Goal: Task Accomplishment & Management: Use online tool/utility

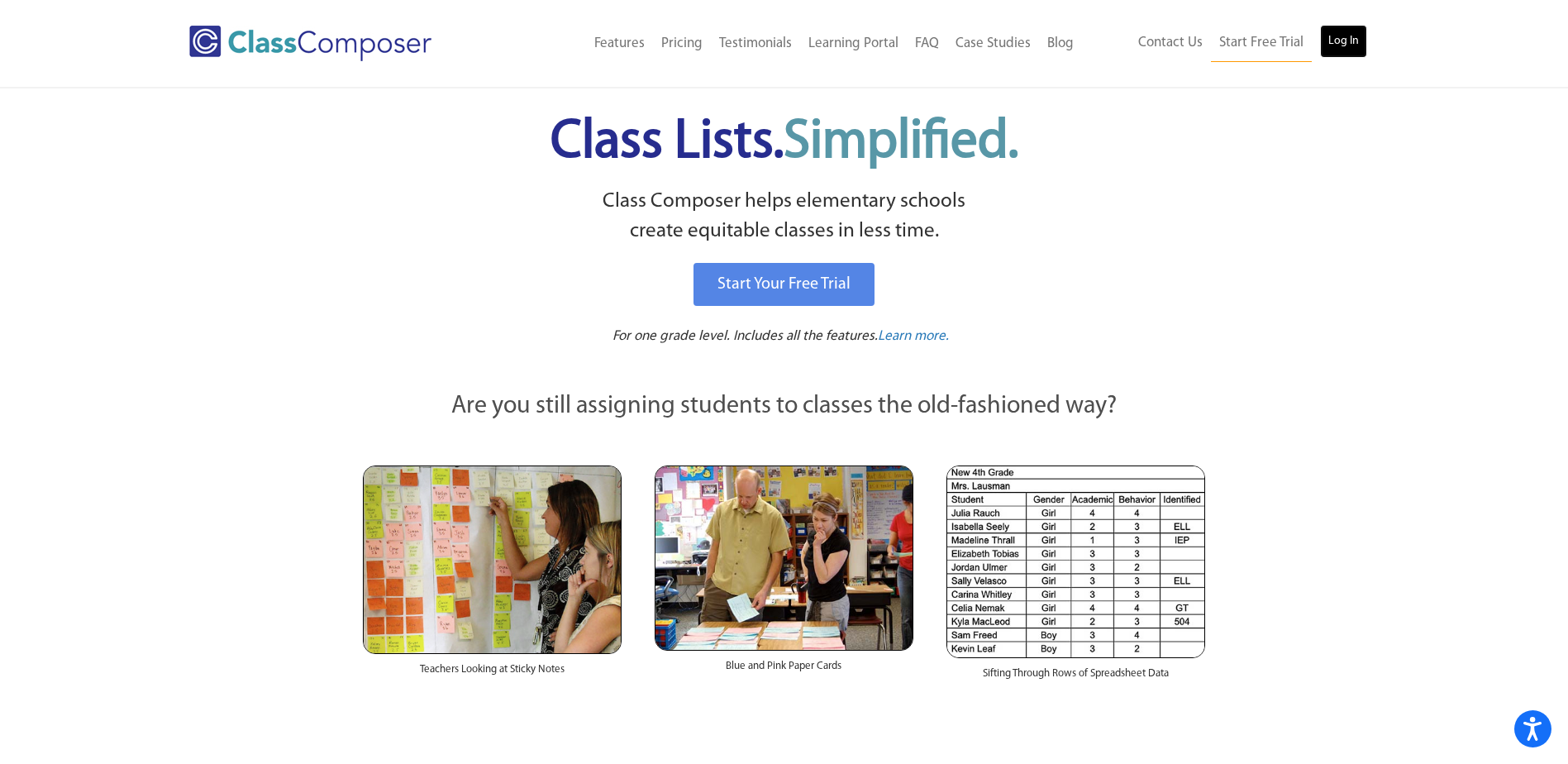
click at [1352, 50] on link "Log In" at bounding box center [1343, 41] width 47 height 33
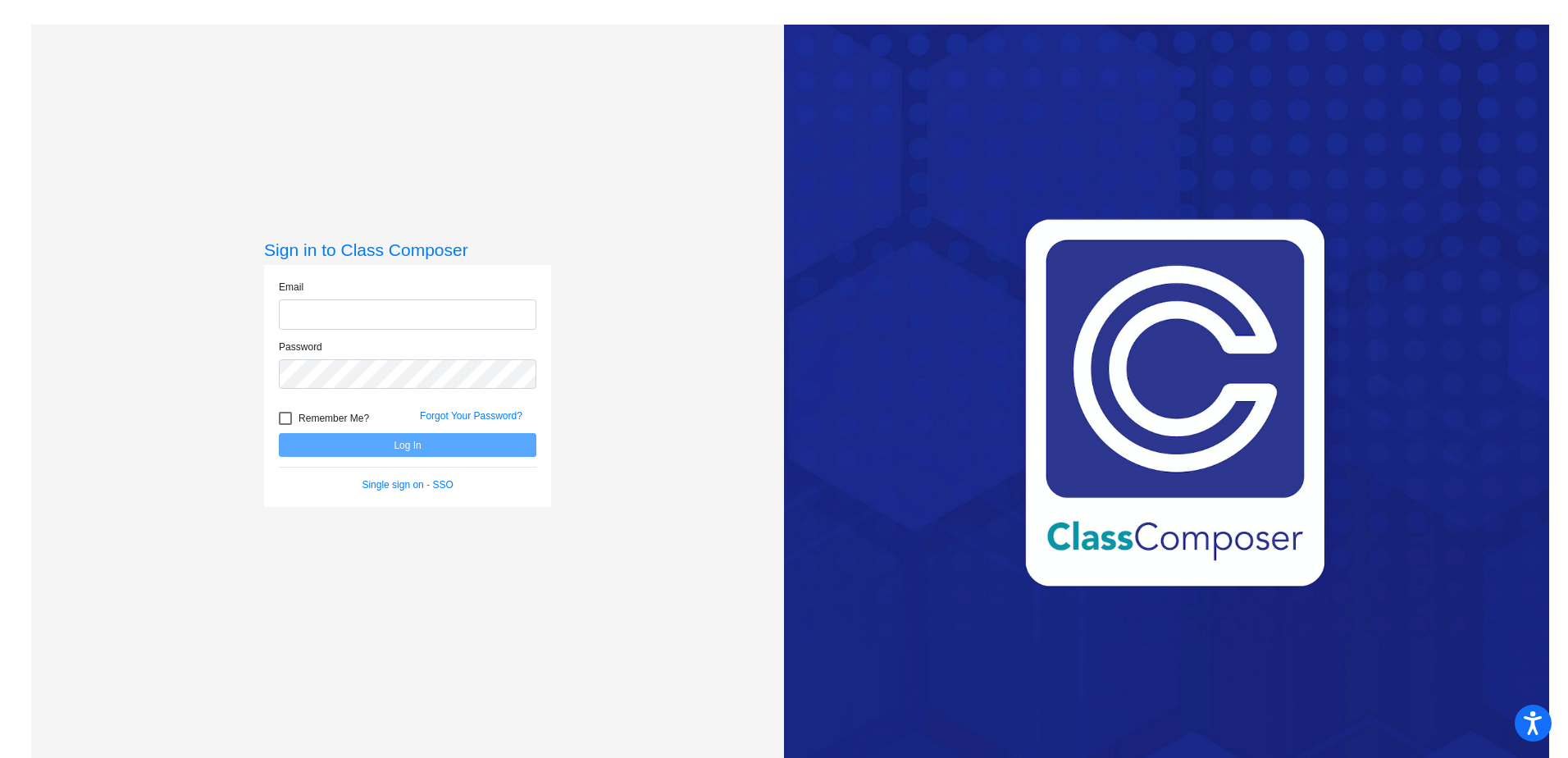
type input "megan.ost@k12.wv.us"
click at [407, 448] on button "Log In" at bounding box center [407, 445] width 258 height 23
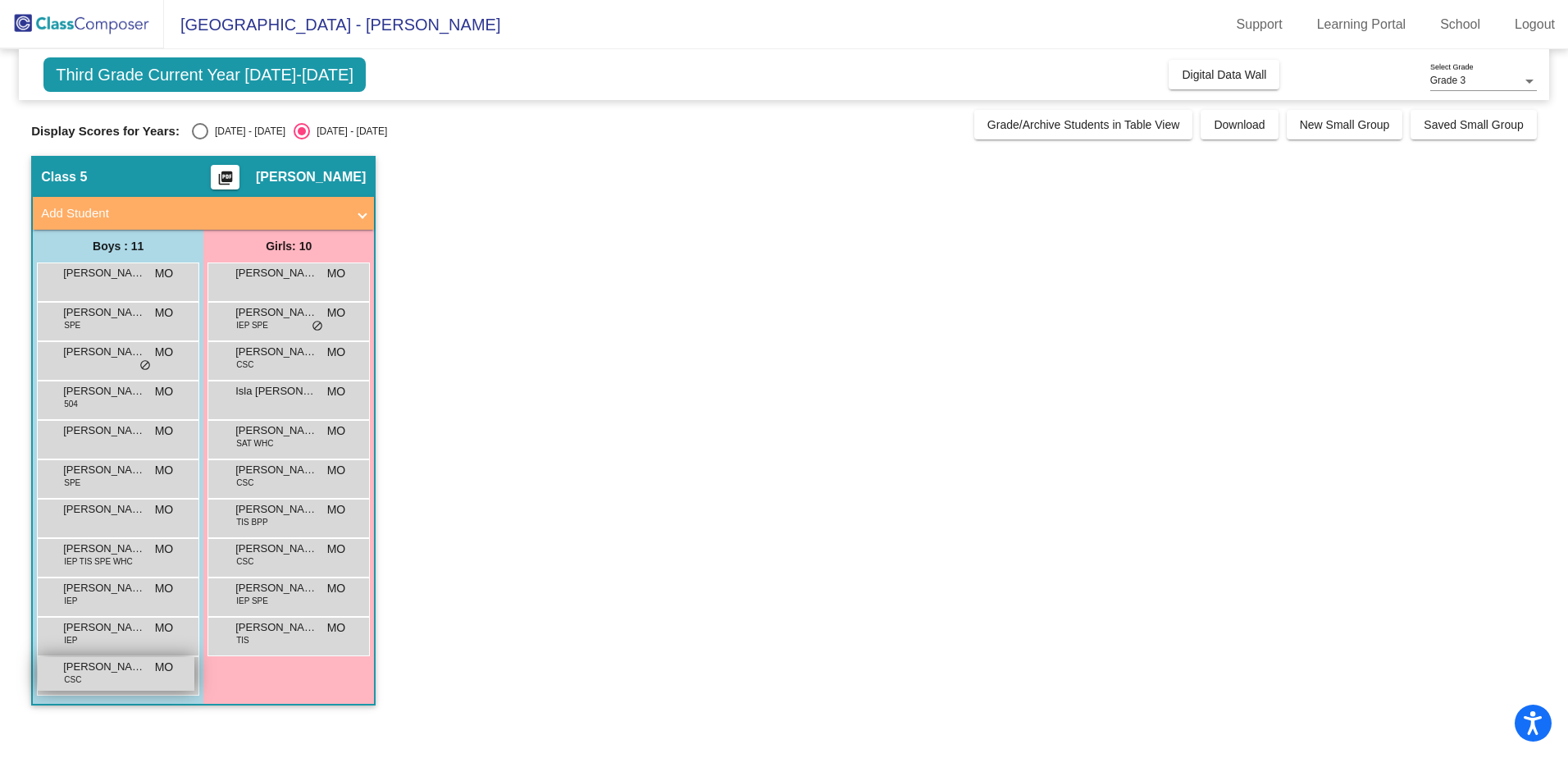
click at [128, 662] on span "Zyiouhn Shadwick" at bounding box center [103, 666] width 82 height 16
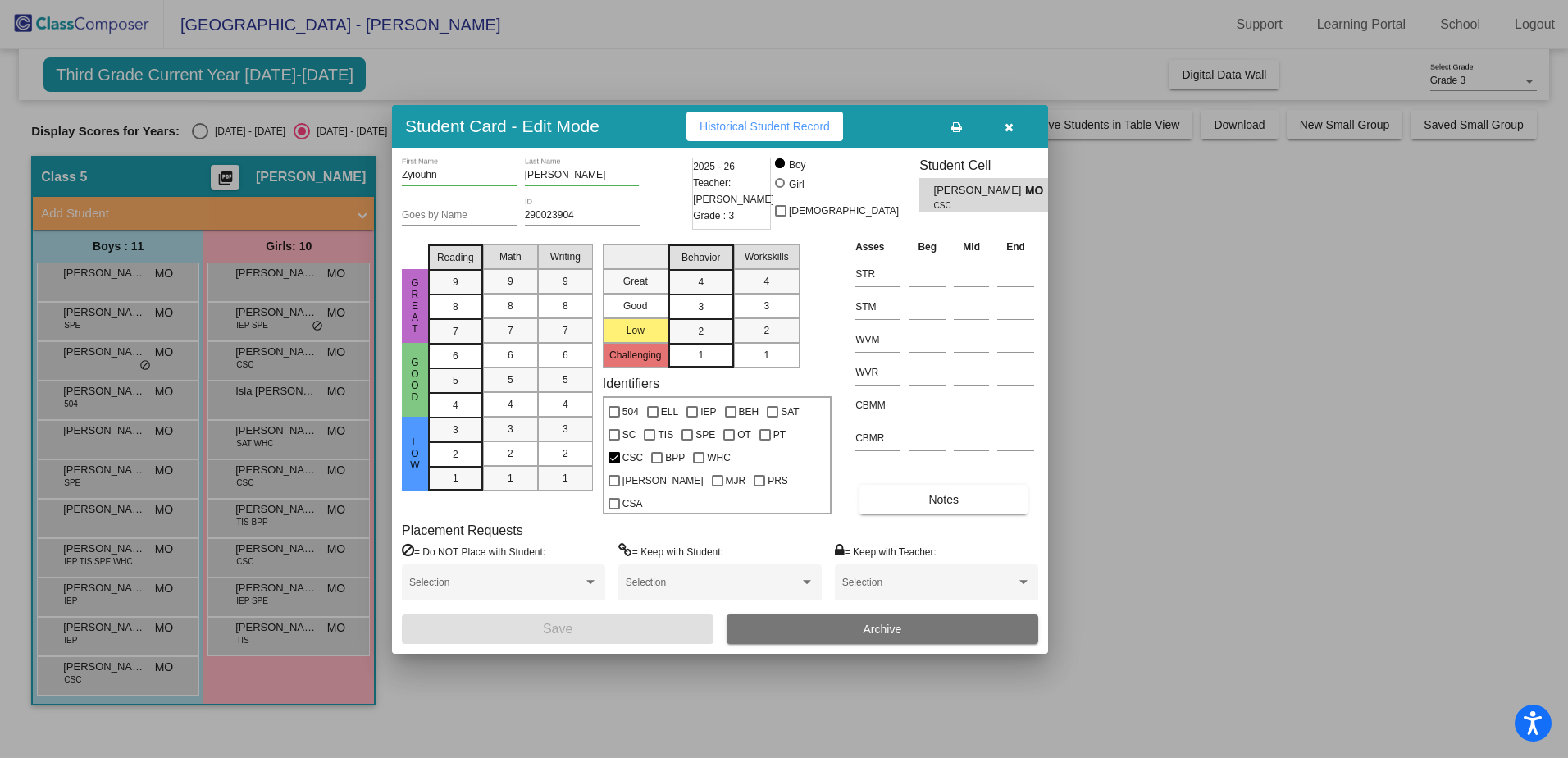
click at [1003, 138] on button "button" at bounding box center [1008, 126] width 53 height 29
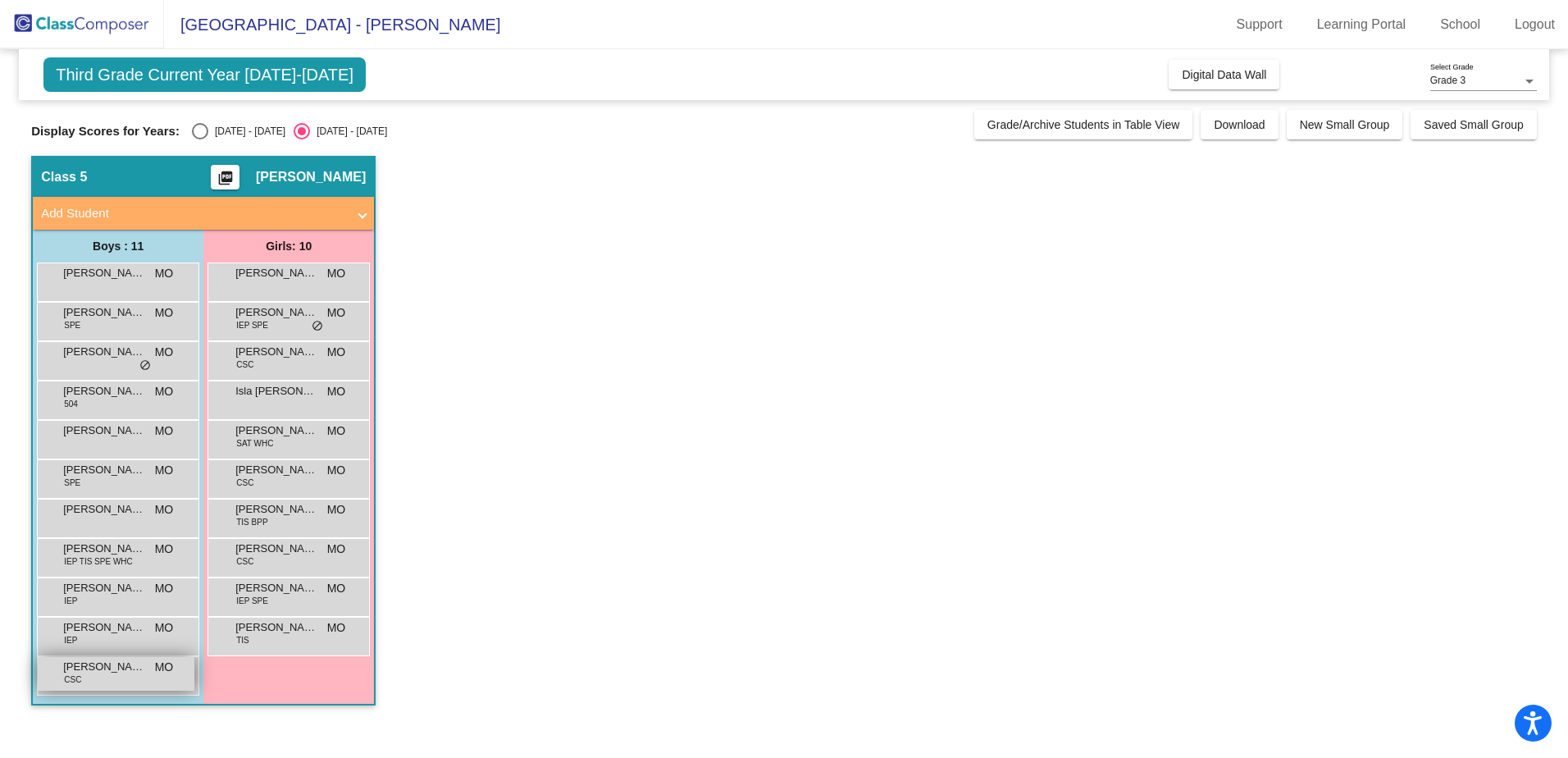
click at [159, 685] on div "Zyiouhn Shadwick CSC MO lock do_not_disturb_alt" at bounding box center [115, 674] width 157 height 34
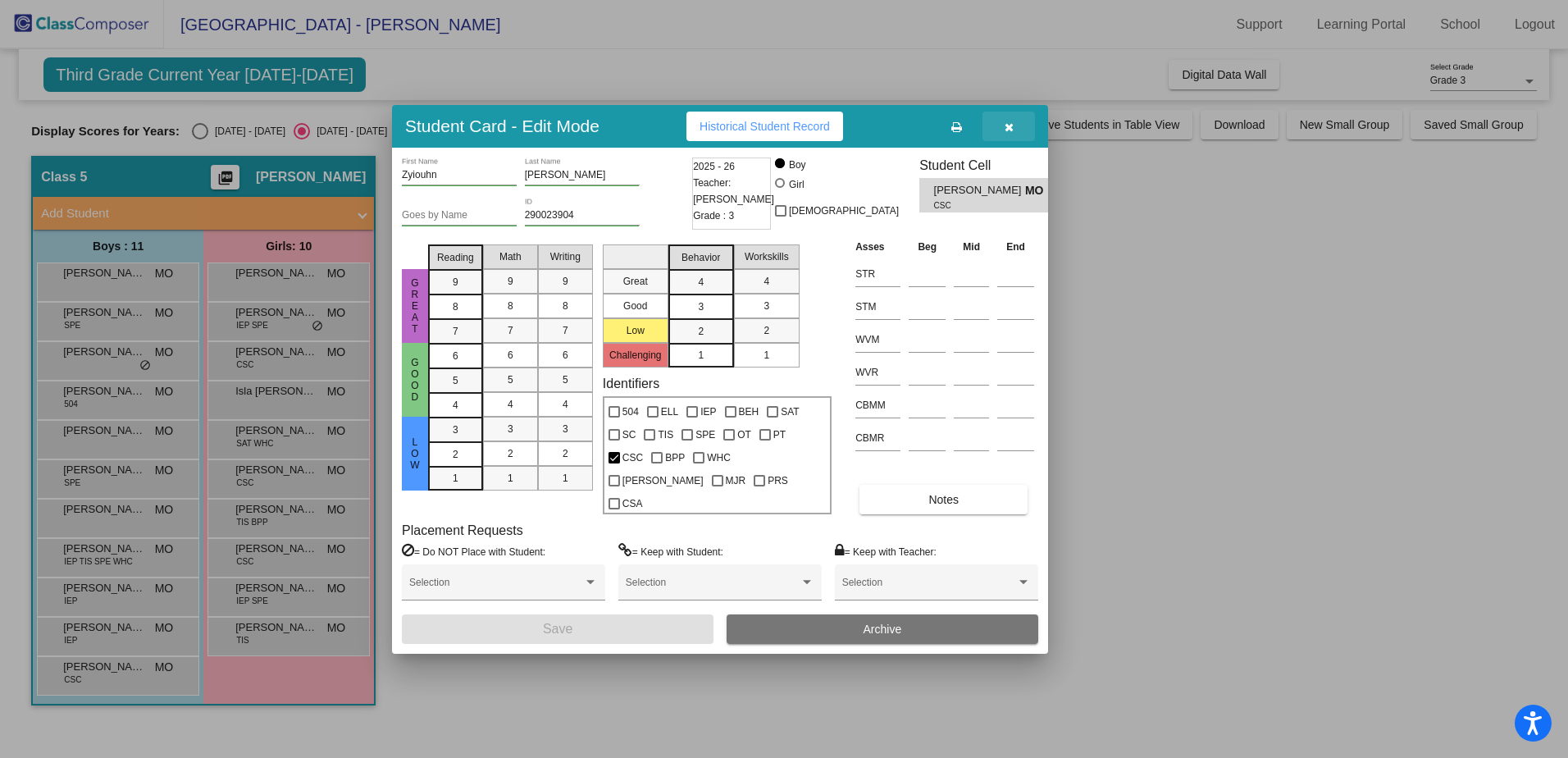
click at [1014, 134] on button "button" at bounding box center [1008, 126] width 53 height 29
